Goal: Navigation & Orientation: Find specific page/section

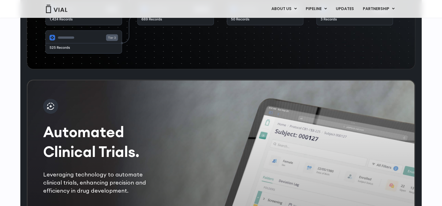
scroll to position [1115, 0]
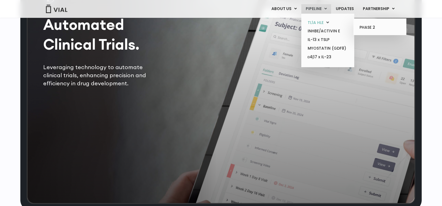
click at [319, 22] on link "TL1A HLE" at bounding box center [327, 22] width 49 height 9
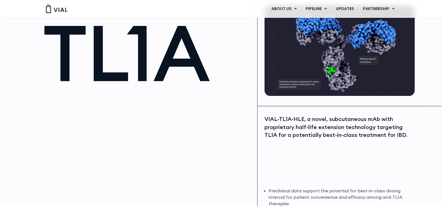
scroll to position [32, 0]
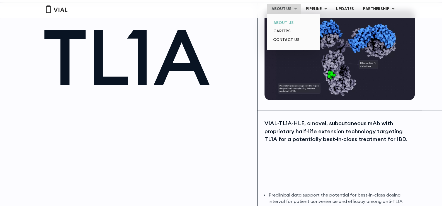
click at [287, 23] on link "ABOUT US" at bounding box center [293, 22] width 49 height 9
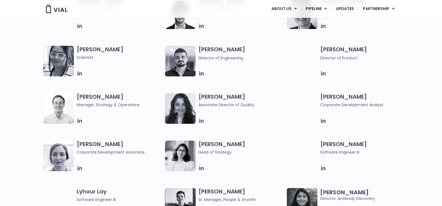
scroll to position [703, 0]
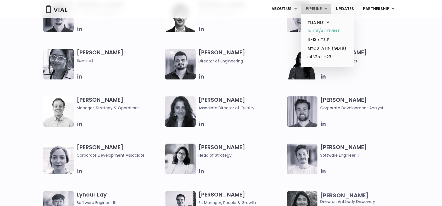
click at [322, 33] on link "INHBE/ACTIVIN E" at bounding box center [327, 31] width 49 height 9
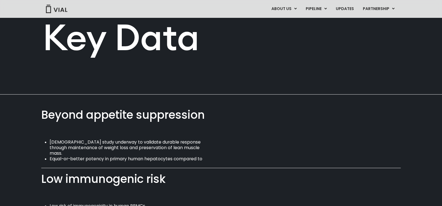
scroll to position [356, 0]
